Goal: Information Seeking & Learning: Learn about a topic

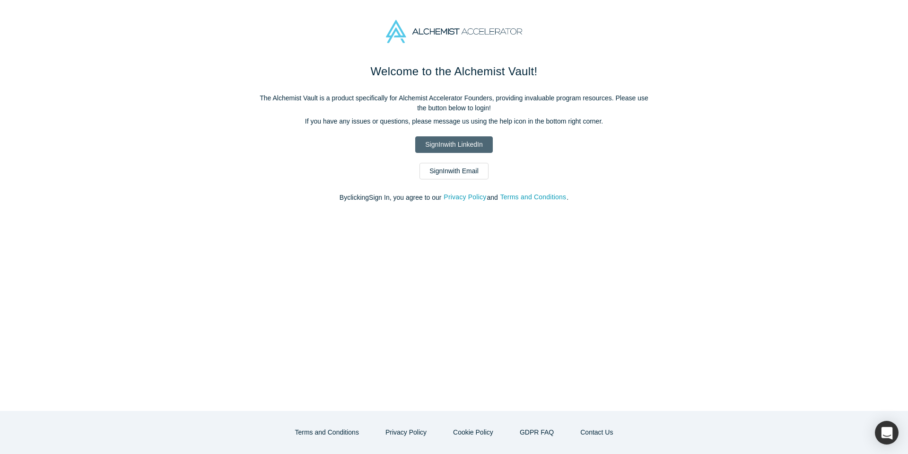
click at [457, 146] on link "Sign In with LinkedIn" at bounding box center [453, 144] width 77 height 17
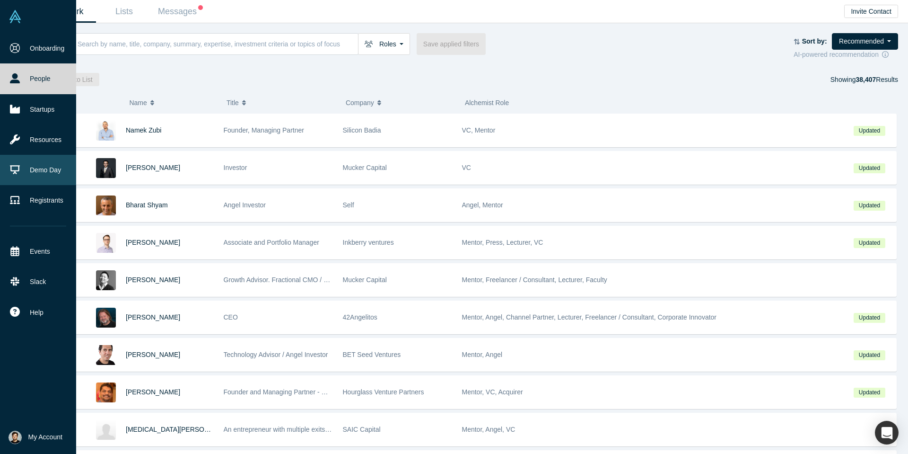
click at [44, 160] on link "Demo Day" at bounding box center [38, 170] width 76 height 30
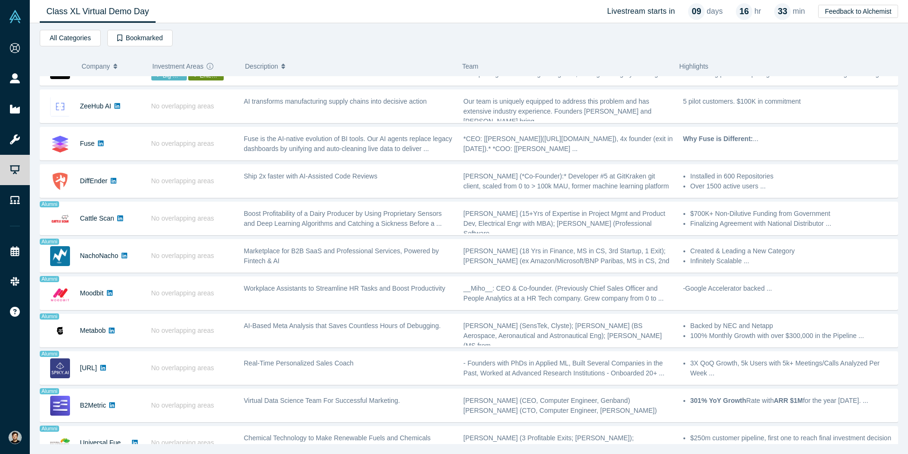
scroll to position [753, 0]
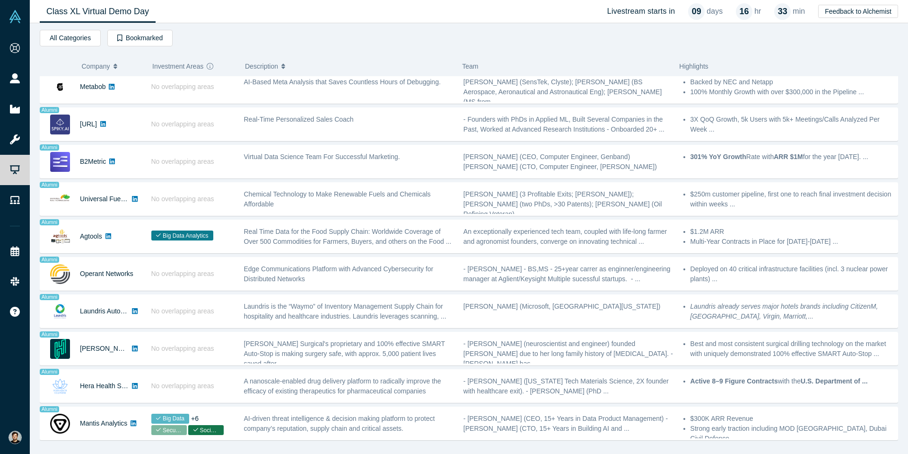
click at [120, 449] on div "Livestream starts [DATE] 16 hr 33 min All Categories AI Artificial Intelligence…" at bounding box center [469, 238] width 878 height 430
